Goal: Feedback & Contribution: Leave review/rating

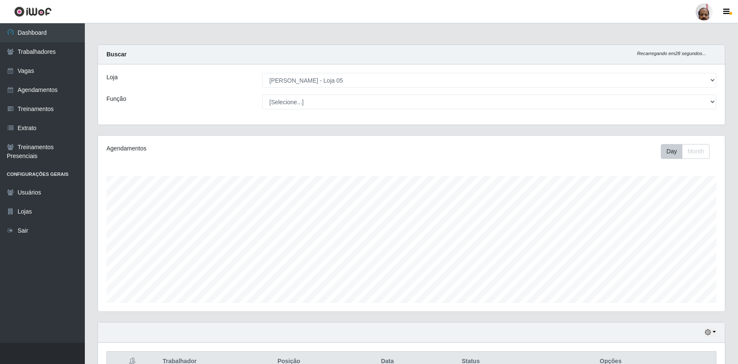
select select "252"
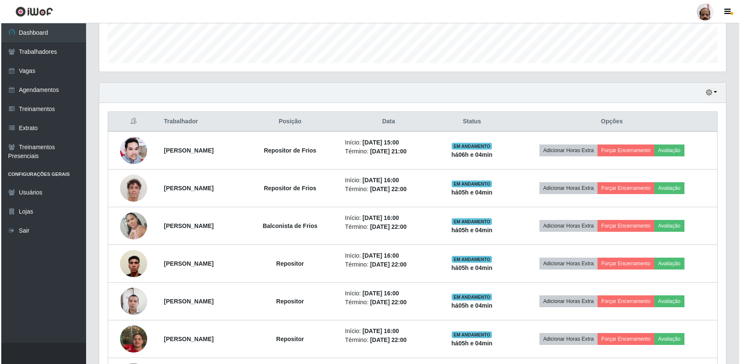
scroll to position [176, 627]
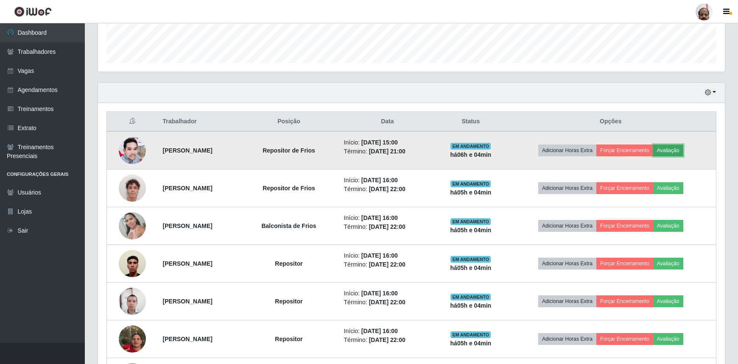
click at [677, 150] on button "Avaliação" at bounding box center [668, 151] width 30 height 12
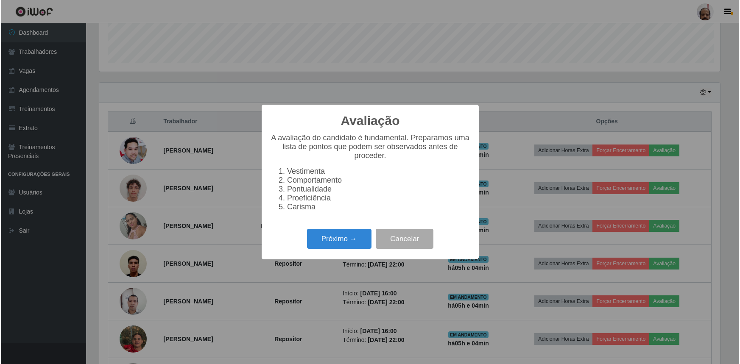
scroll to position [176, 623]
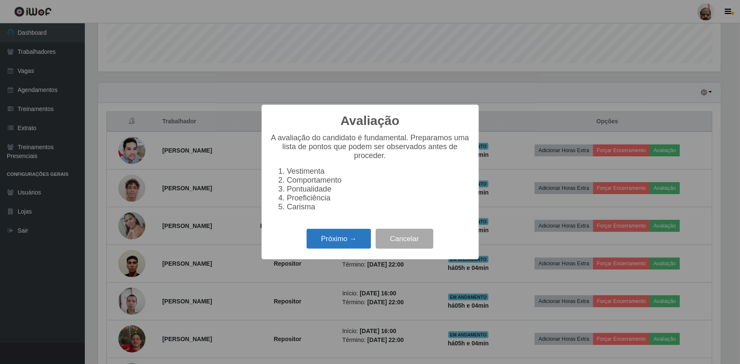
click at [346, 243] on button "Próximo →" at bounding box center [339, 239] width 64 height 20
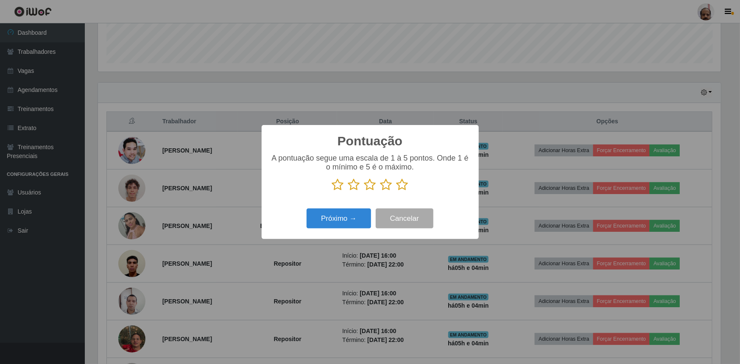
click at [402, 180] on icon at bounding box center [402, 185] width 12 height 13
click at [396, 191] on input "radio" at bounding box center [396, 191] width 0 height 0
click at [331, 232] on div "Pontuação × A pontuação segue uma escala de 1 à 5 pontos. Onde 1 é o mínimo e 5…" at bounding box center [370, 182] width 217 height 114
click at [340, 213] on button "Próximo →" at bounding box center [339, 219] width 64 height 20
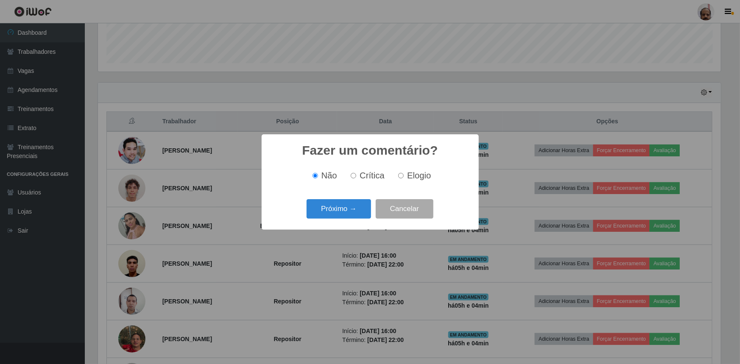
click at [341, 220] on div "Próximo → Cancelar" at bounding box center [370, 209] width 200 height 24
click at [343, 217] on button "Próximo →" at bounding box center [339, 209] width 64 height 20
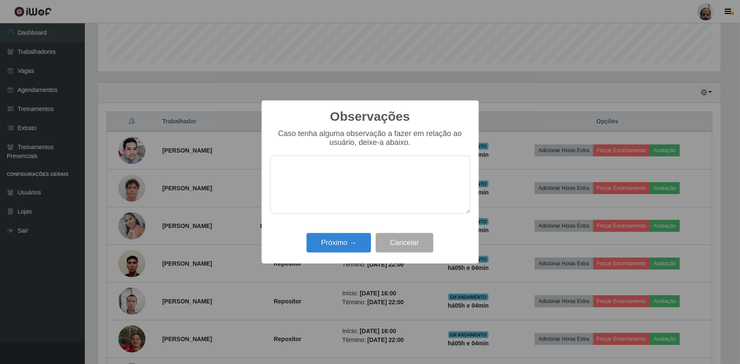
click at [343, 233] on div "Próximo → Cancelar" at bounding box center [370, 243] width 200 height 24
click at [345, 243] on button "Próximo →" at bounding box center [339, 243] width 64 height 20
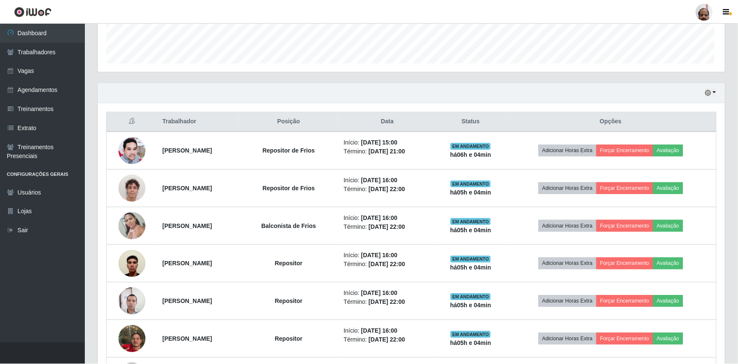
scroll to position [176, 627]
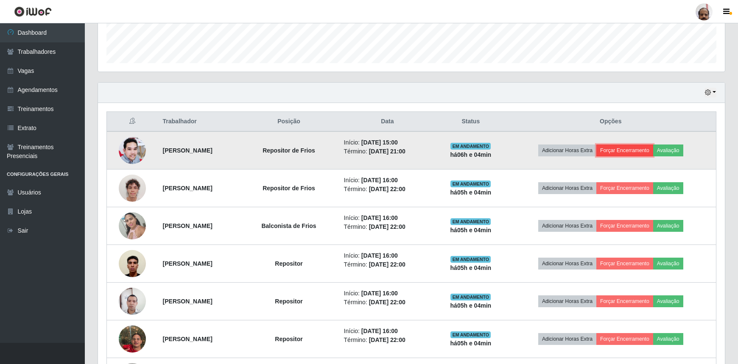
click at [642, 149] on button "Forçar Encerramento" at bounding box center [624, 151] width 57 height 12
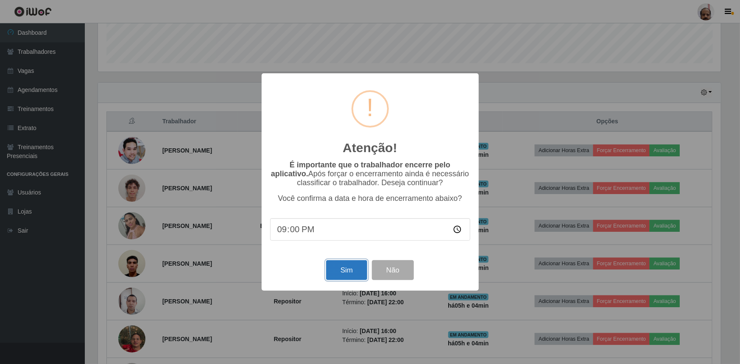
click at [346, 276] on button "Sim" at bounding box center [346, 270] width 41 height 20
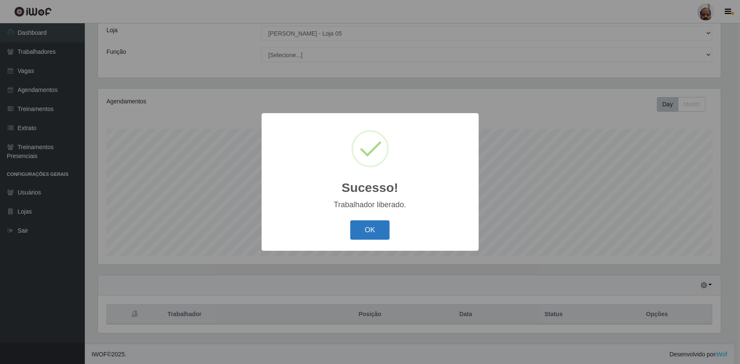
click at [375, 233] on button "OK" at bounding box center [369, 230] width 39 height 20
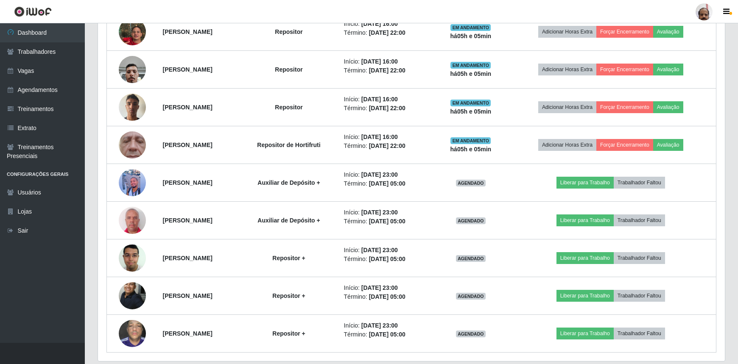
scroll to position [537, 0]
